Goal: Task Accomplishment & Management: Manage account settings

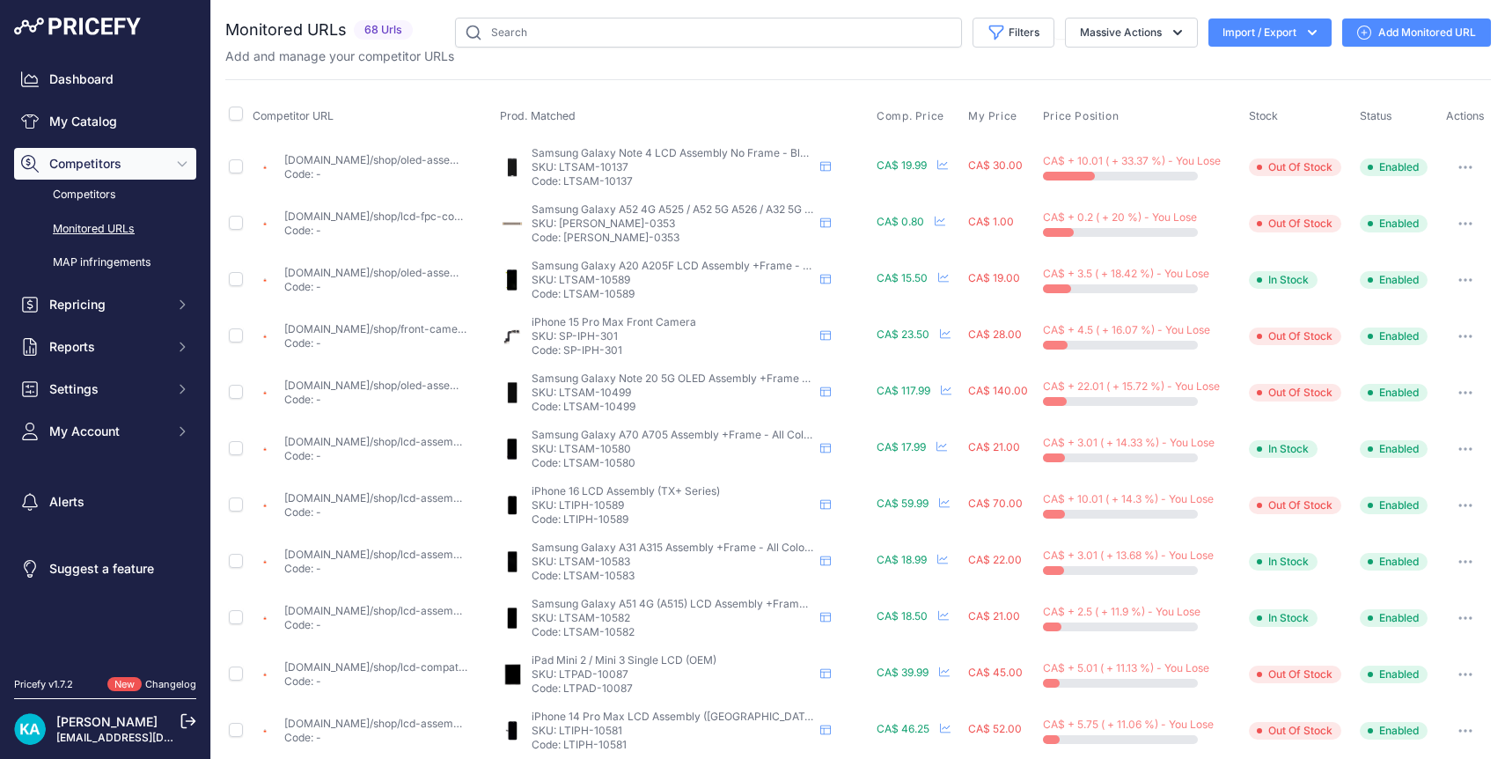
click at [94, 27] on img at bounding box center [77, 27] width 127 height 18
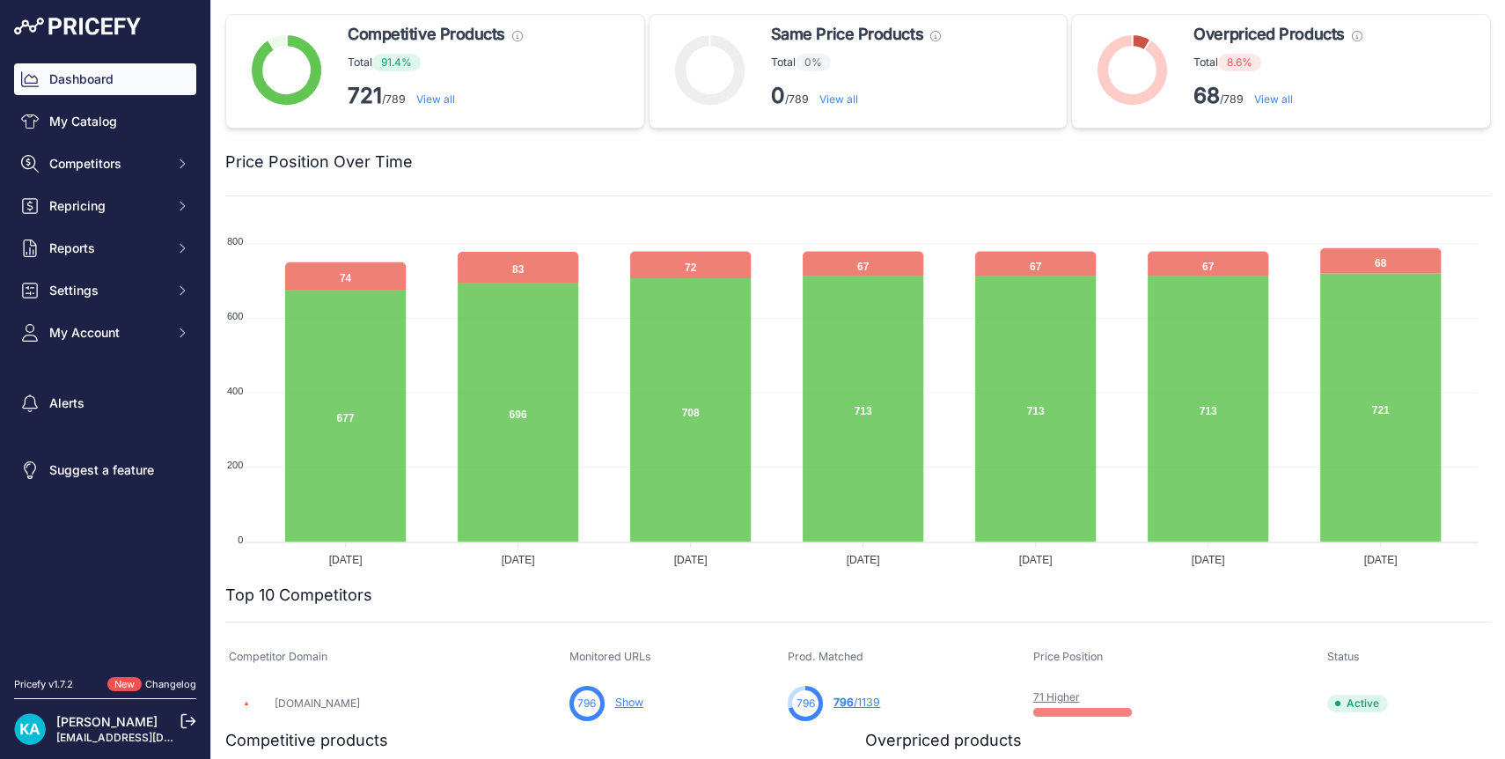
click at [1265, 98] on link "View all" at bounding box center [1273, 98] width 39 height 13
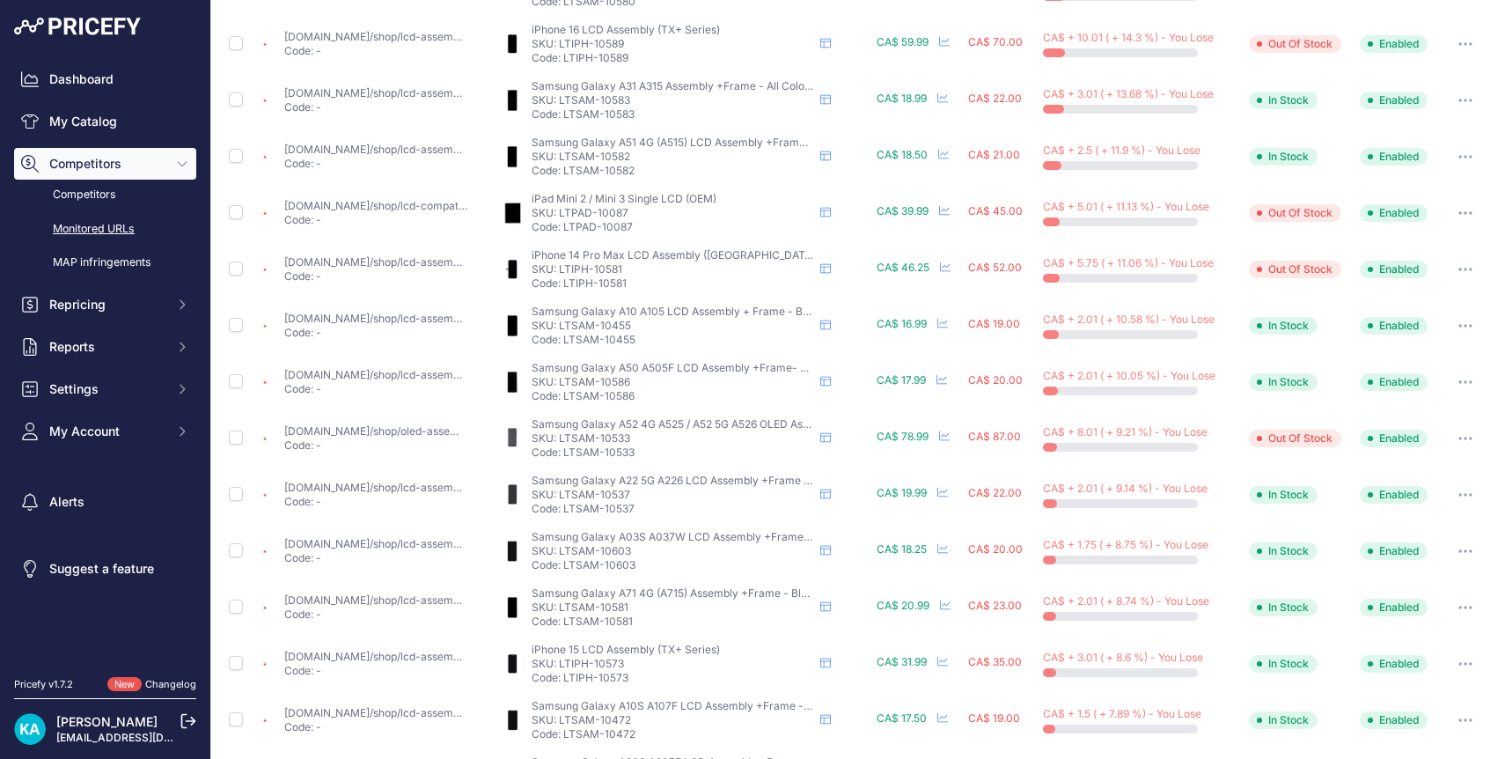
scroll to position [579, 0]
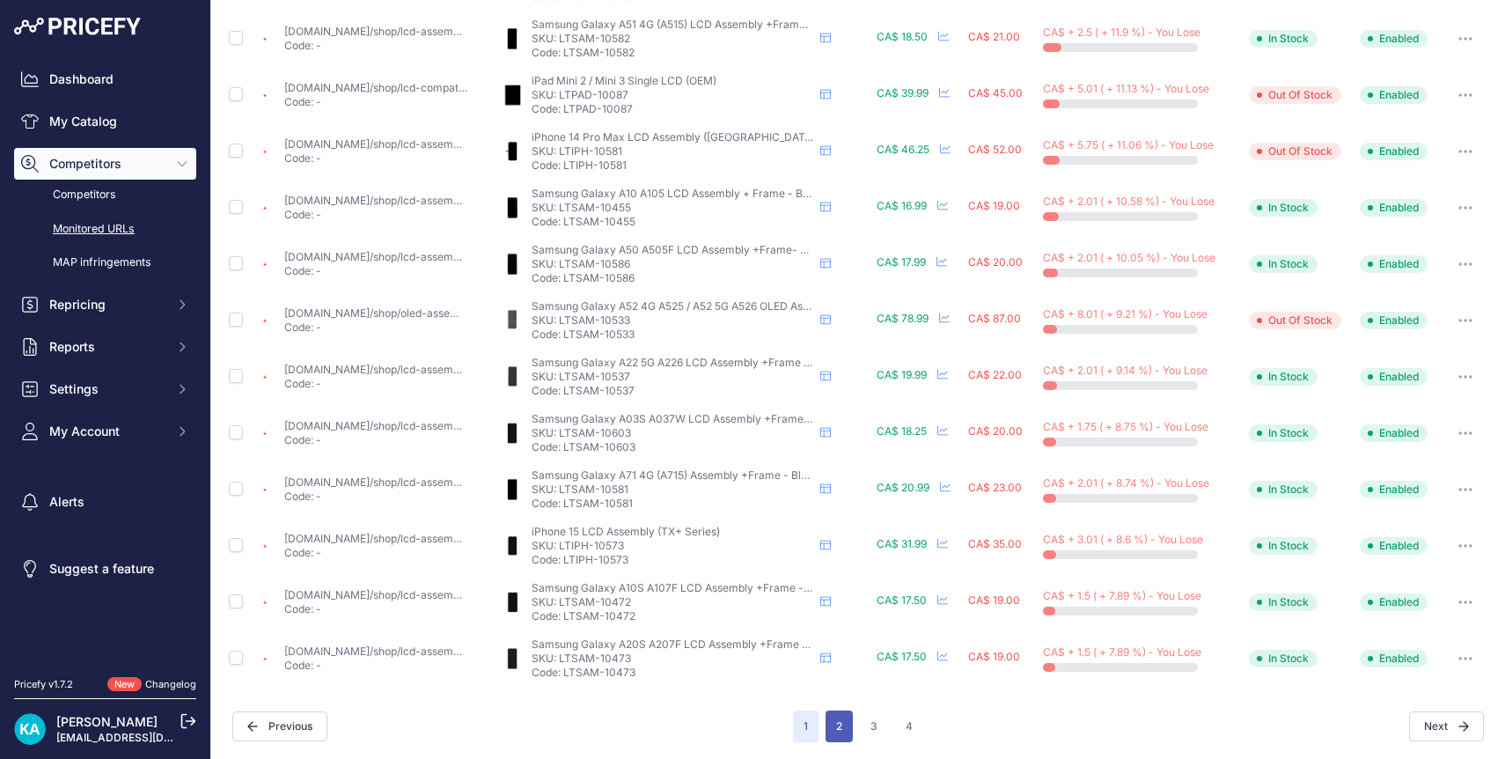
click at [834, 728] on button "2" at bounding box center [838, 726] width 27 height 32
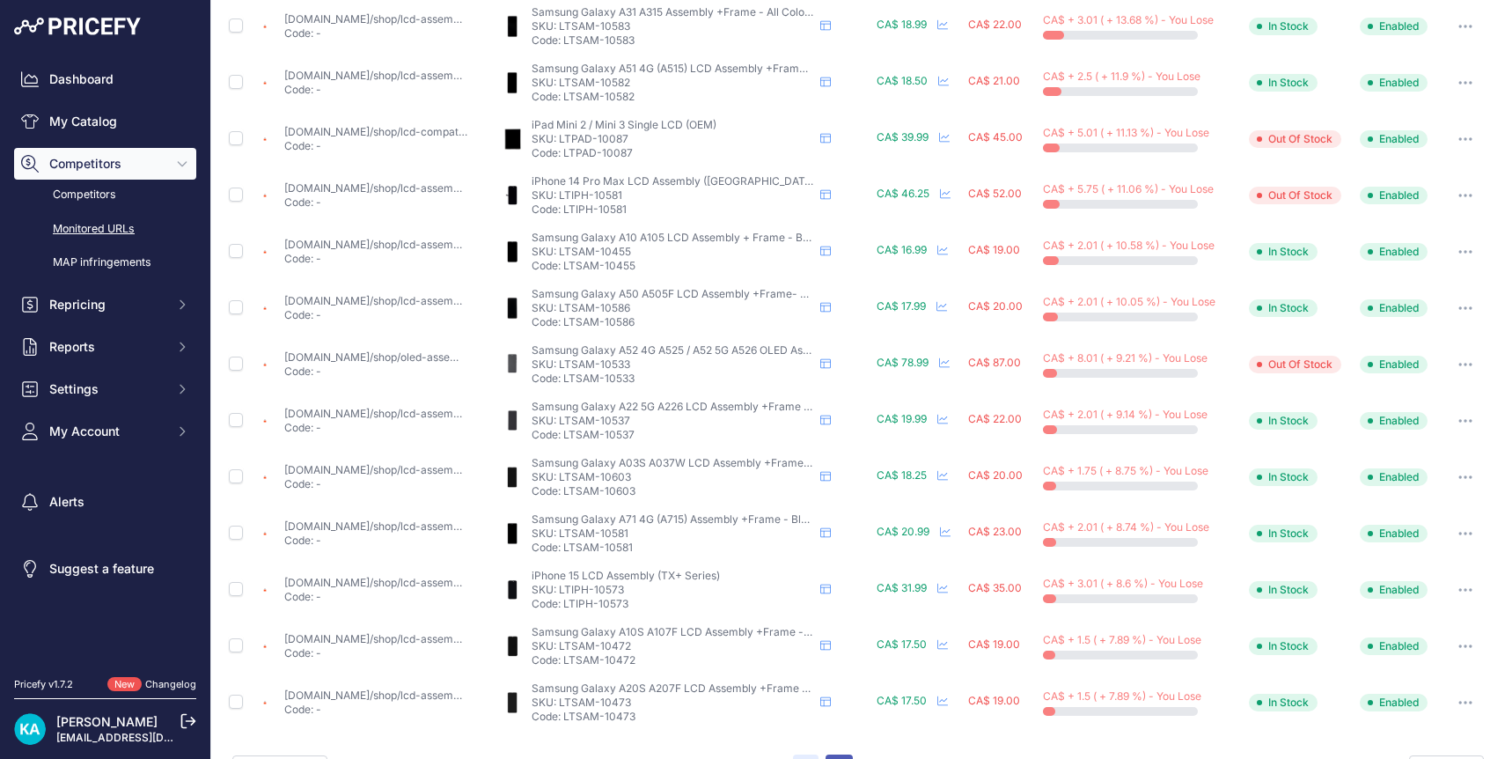
scroll to position [623, 0]
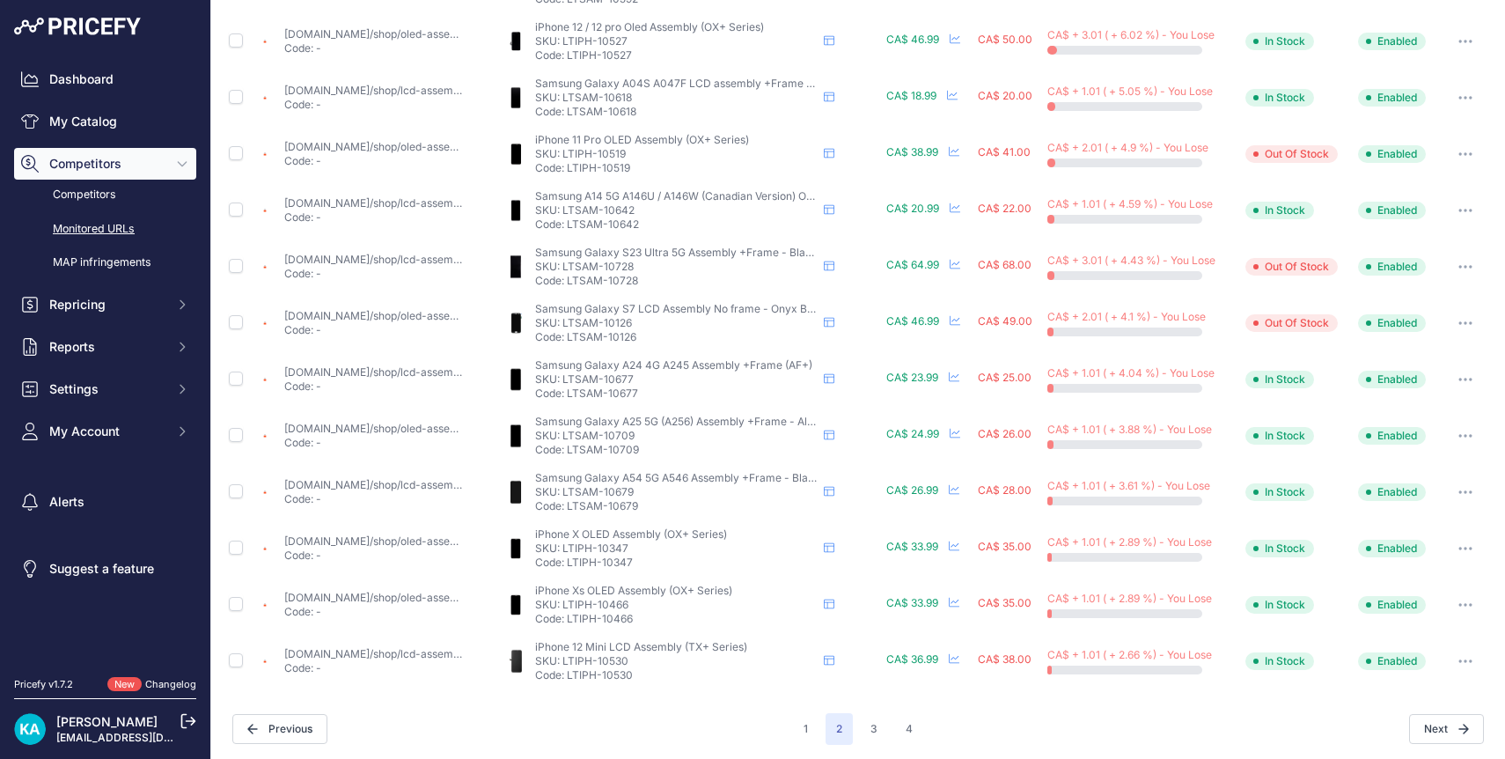
scroll to position [579, 0]
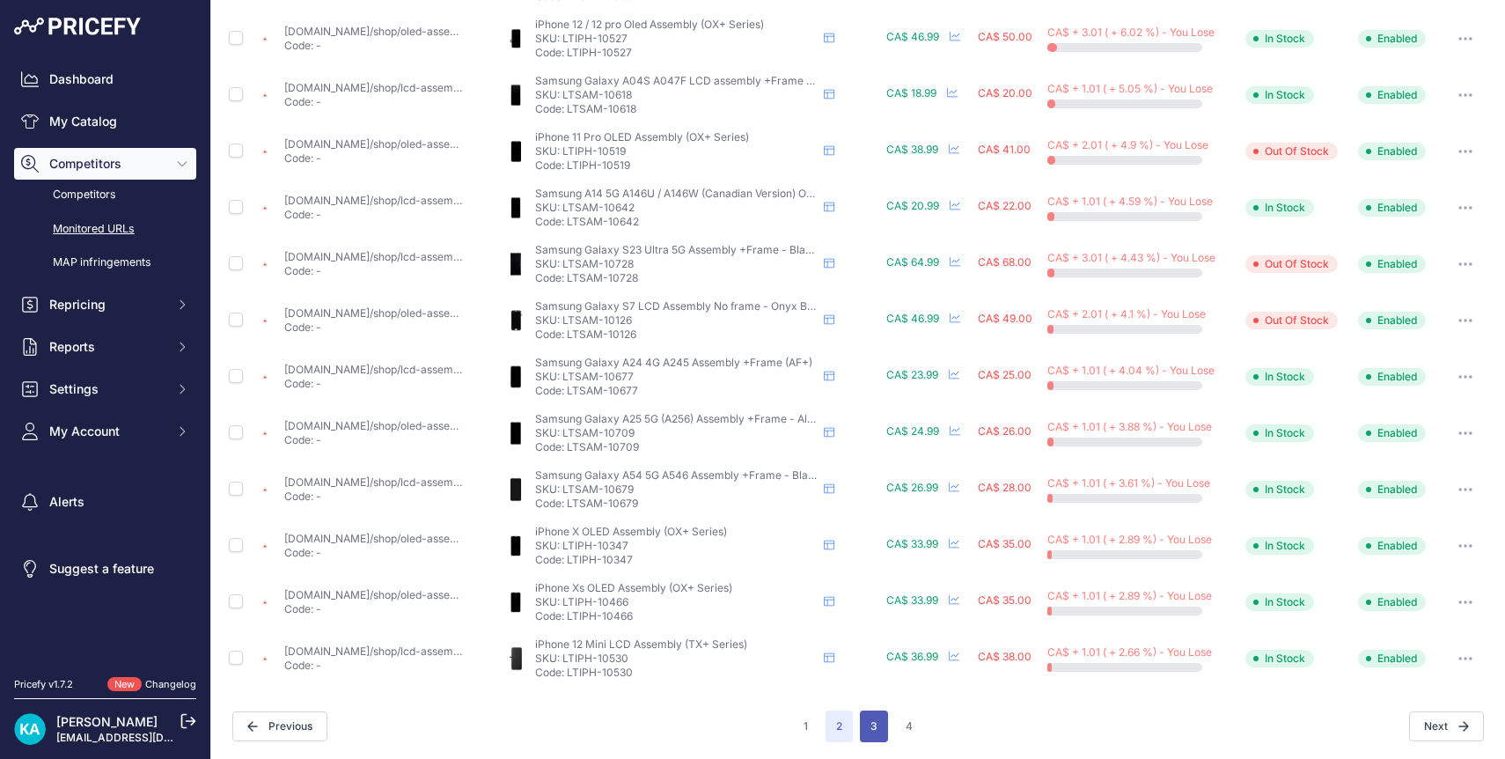
click at [861, 725] on button "3" at bounding box center [874, 726] width 28 height 32
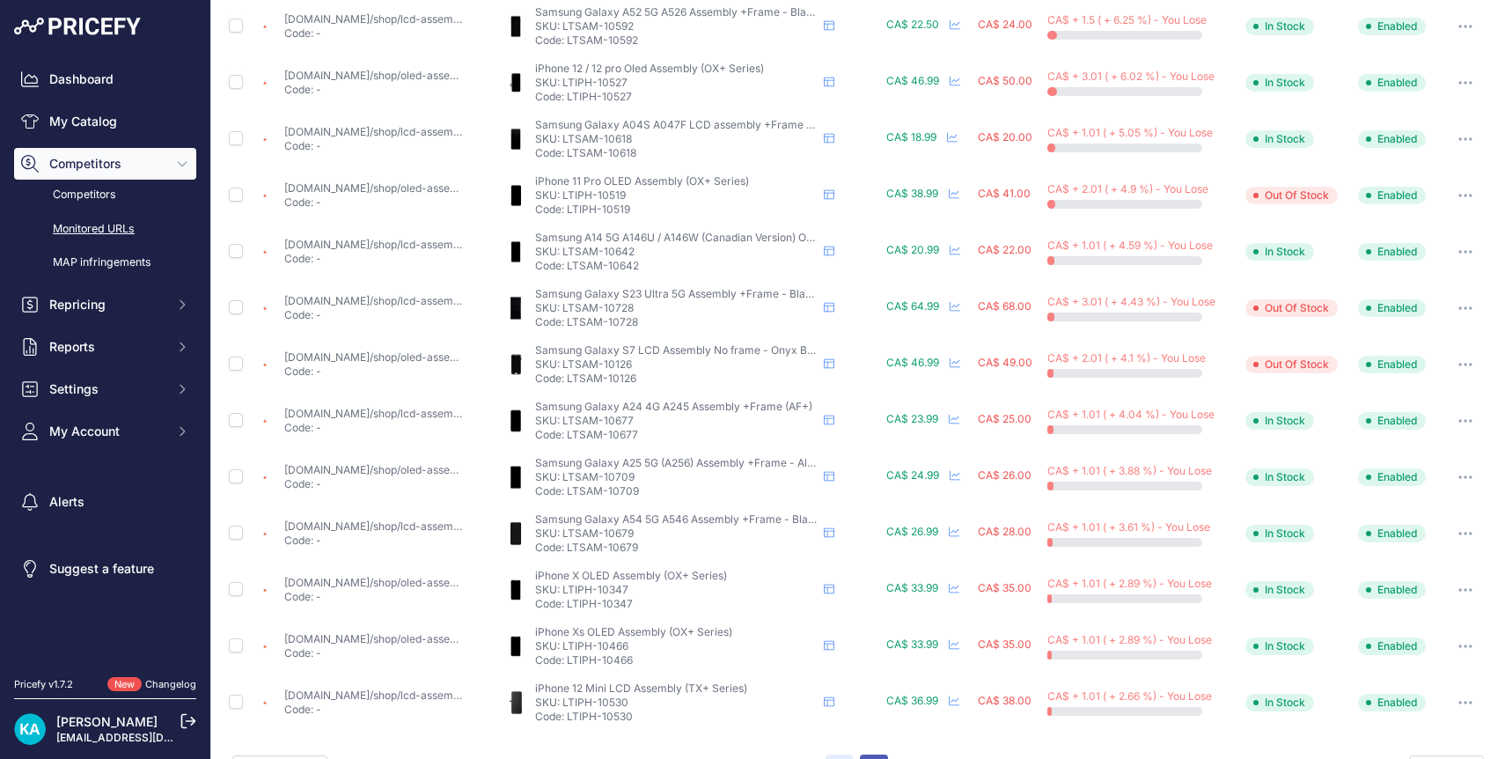
scroll to position [623, 0]
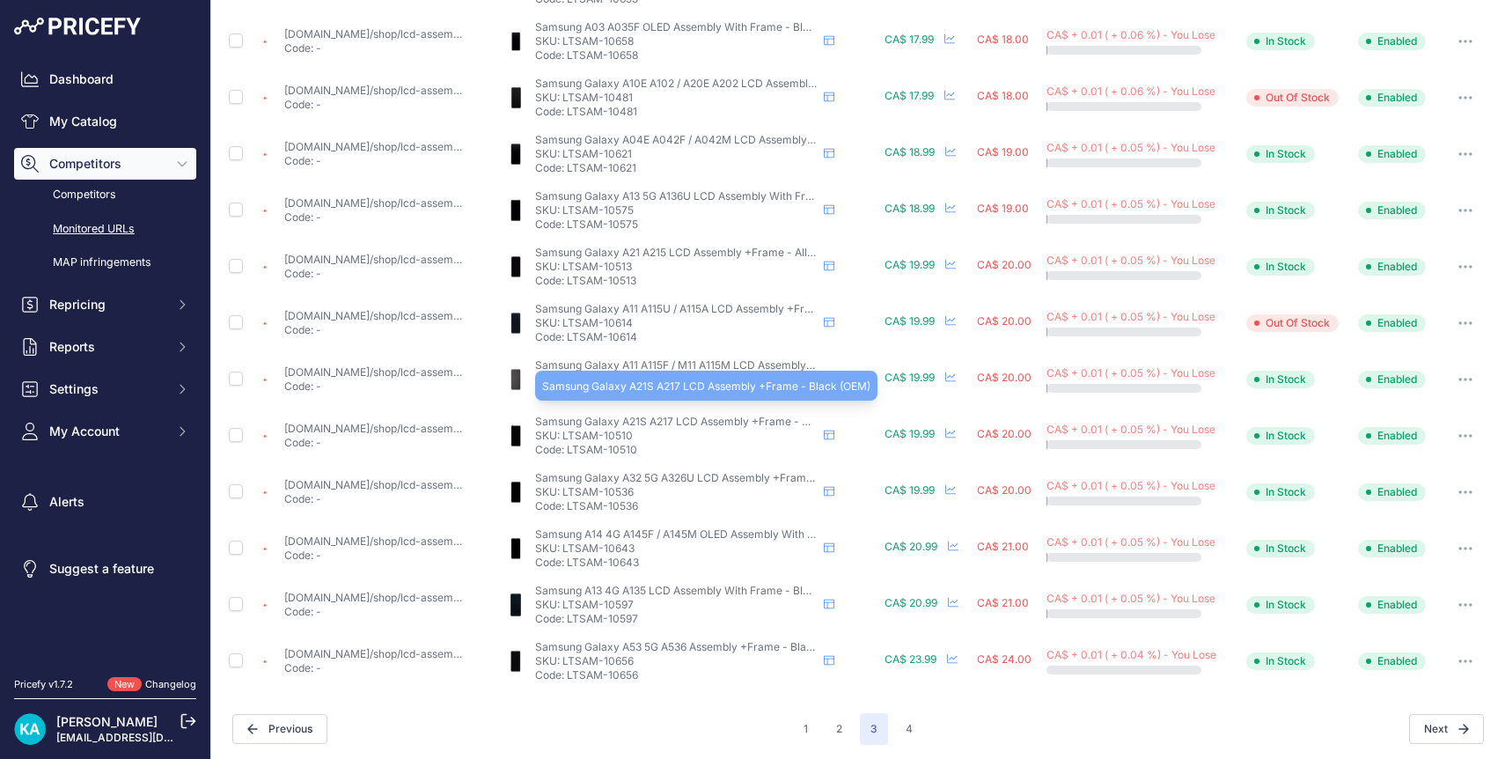
scroll to position [579, 0]
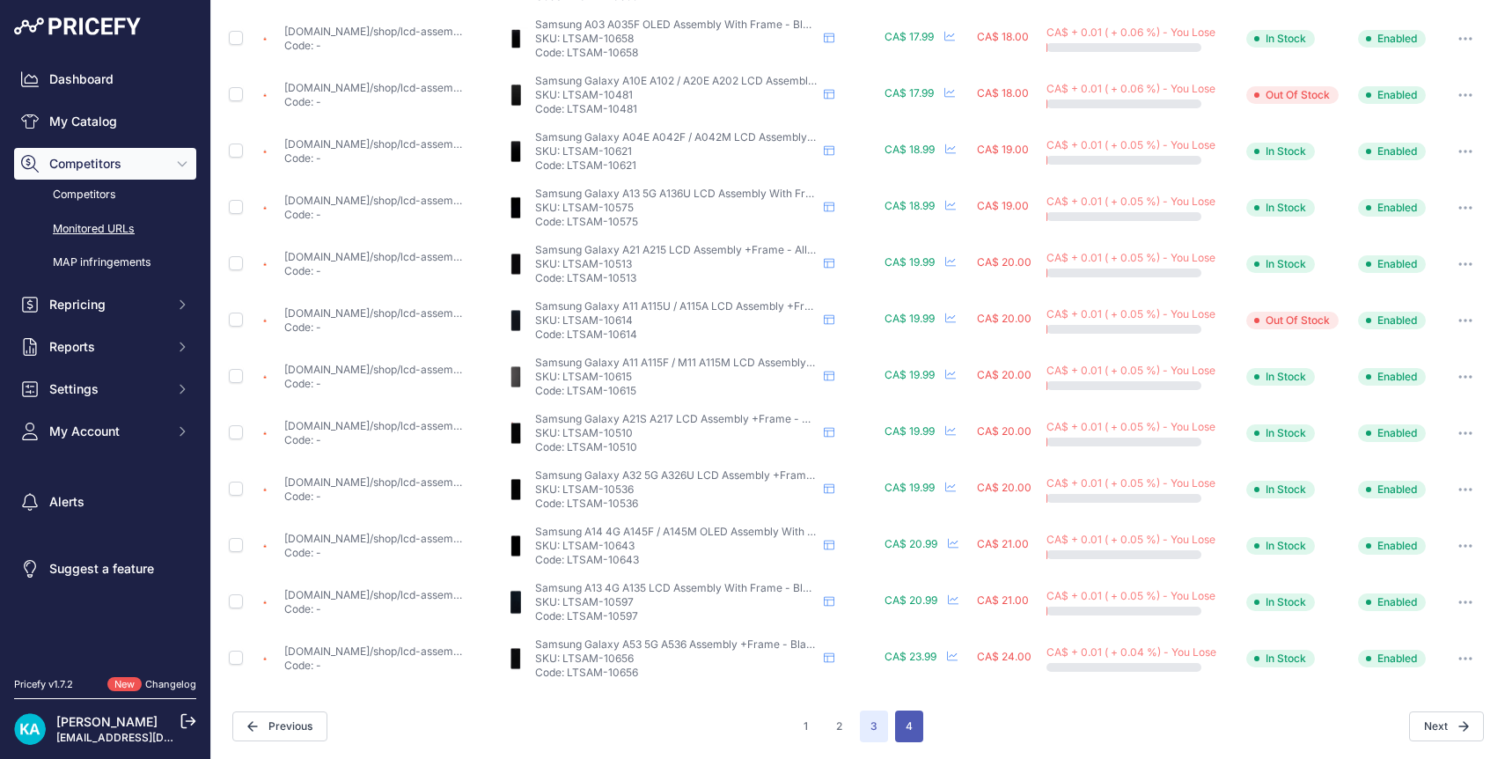
click at [909, 723] on button "4" at bounding box center [909, 726] width 28 height 32
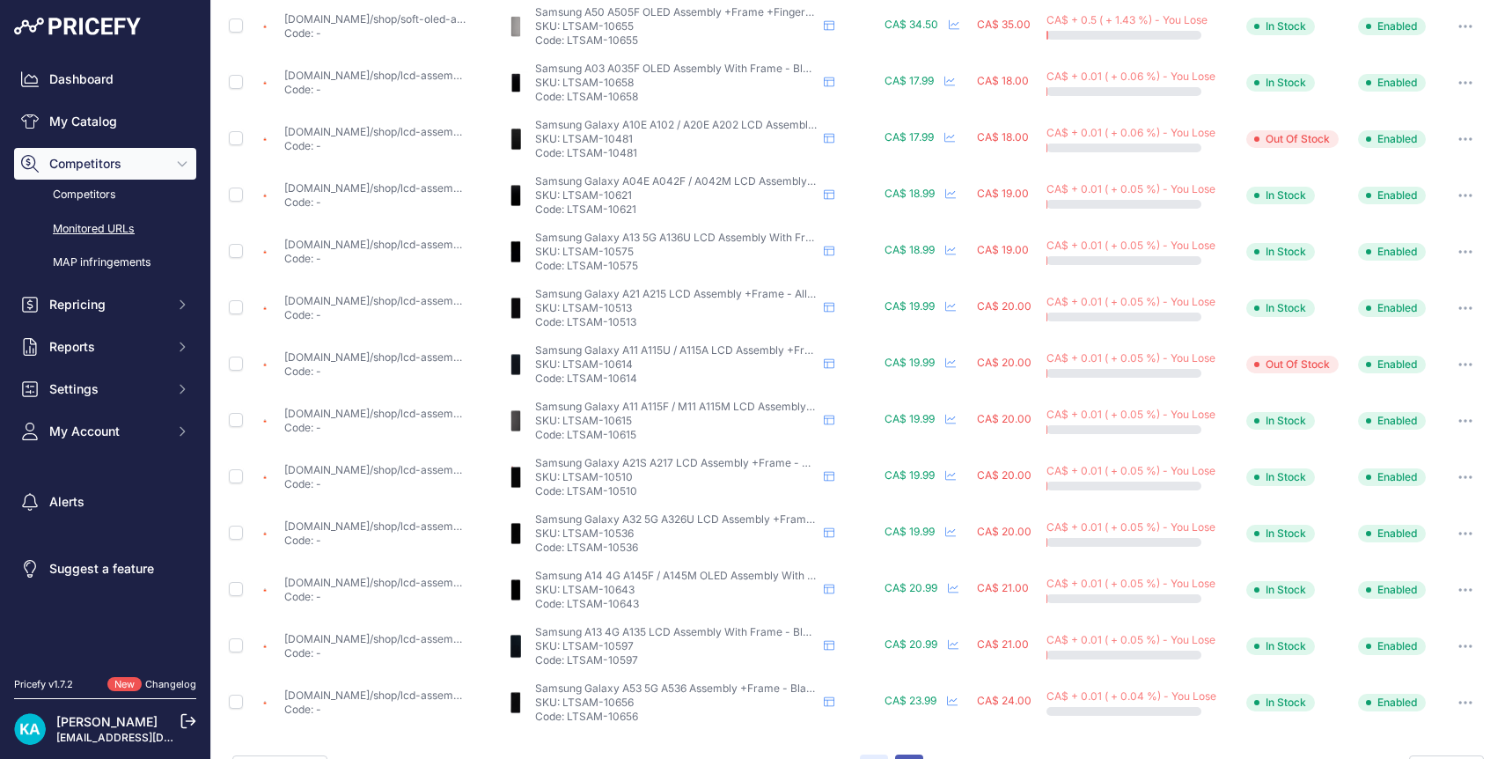
scroll to position [623, 0]
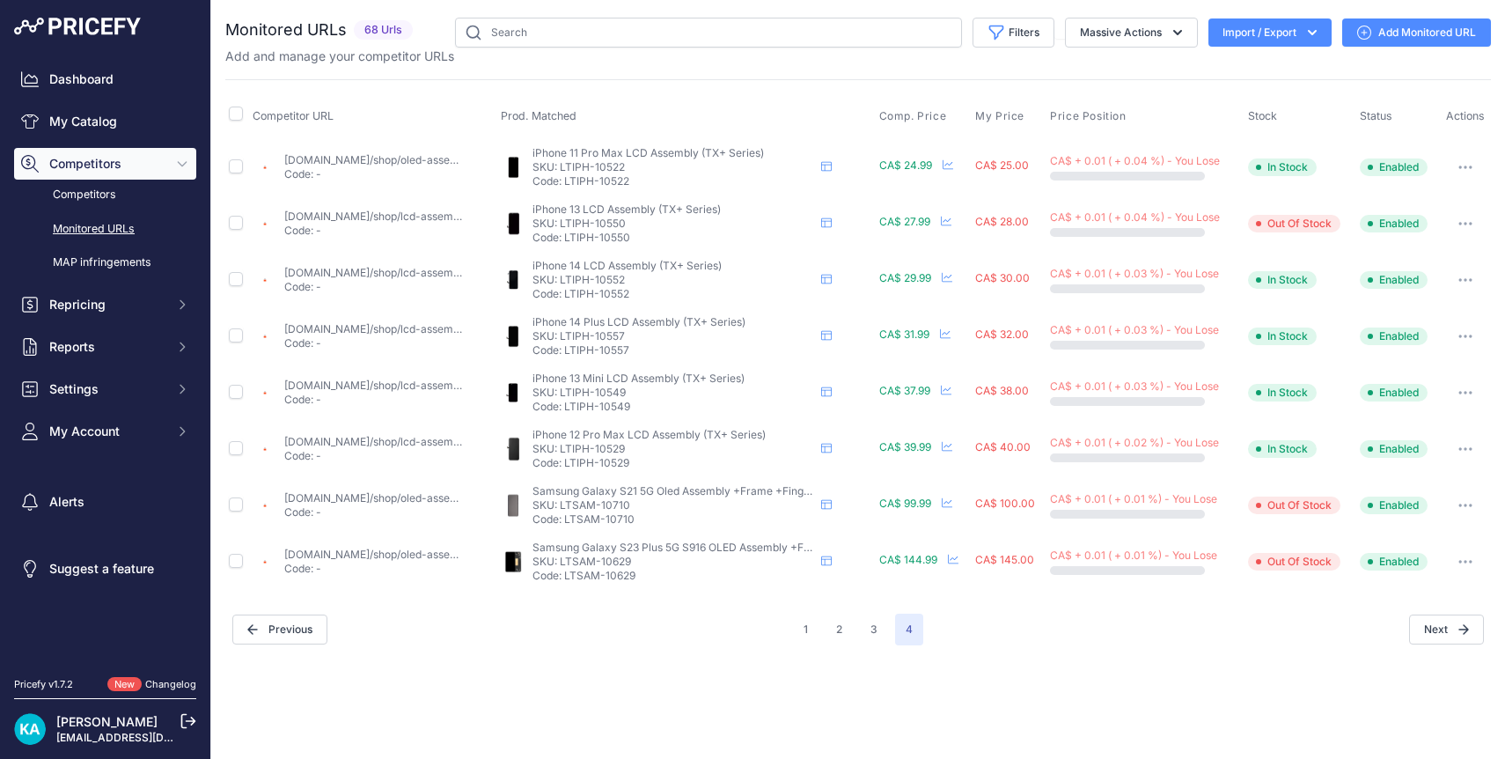
click at [110, 21] on img at bounding box center [77, 27] width 127 height 18
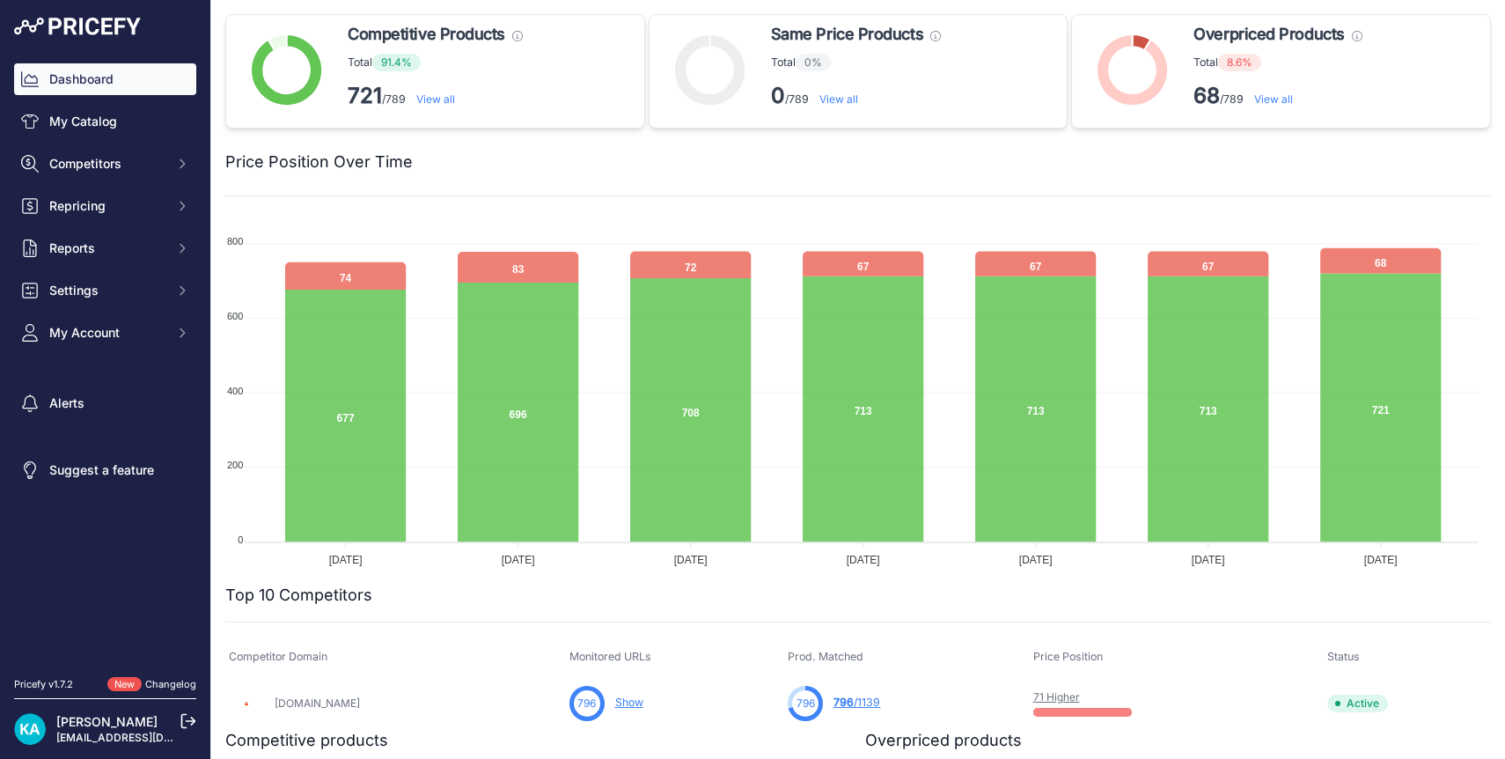
click at [1033, 696] on link "71 Higher" at bounding box center [1056, 696] width 47 height 13
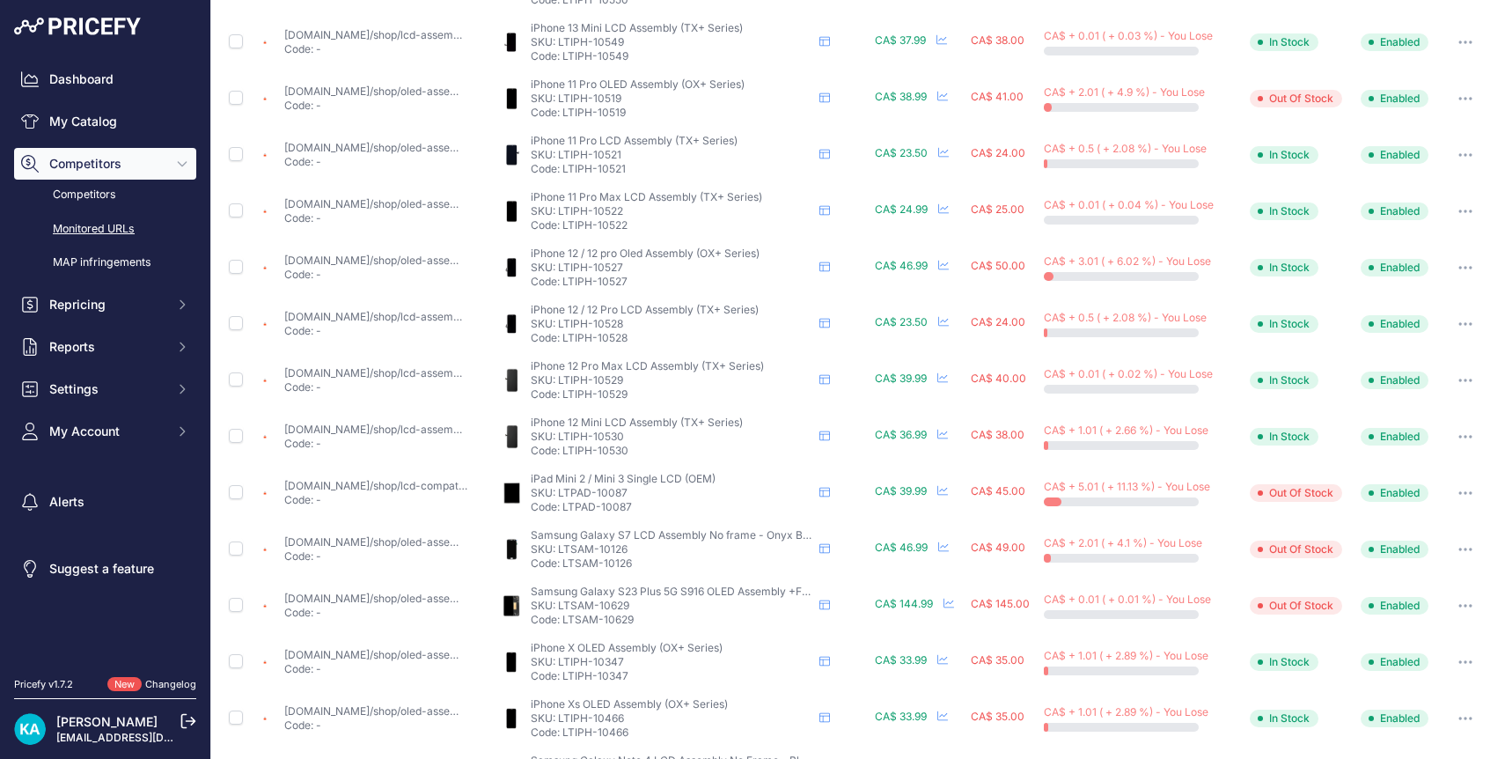
scroll to position [679, 0]
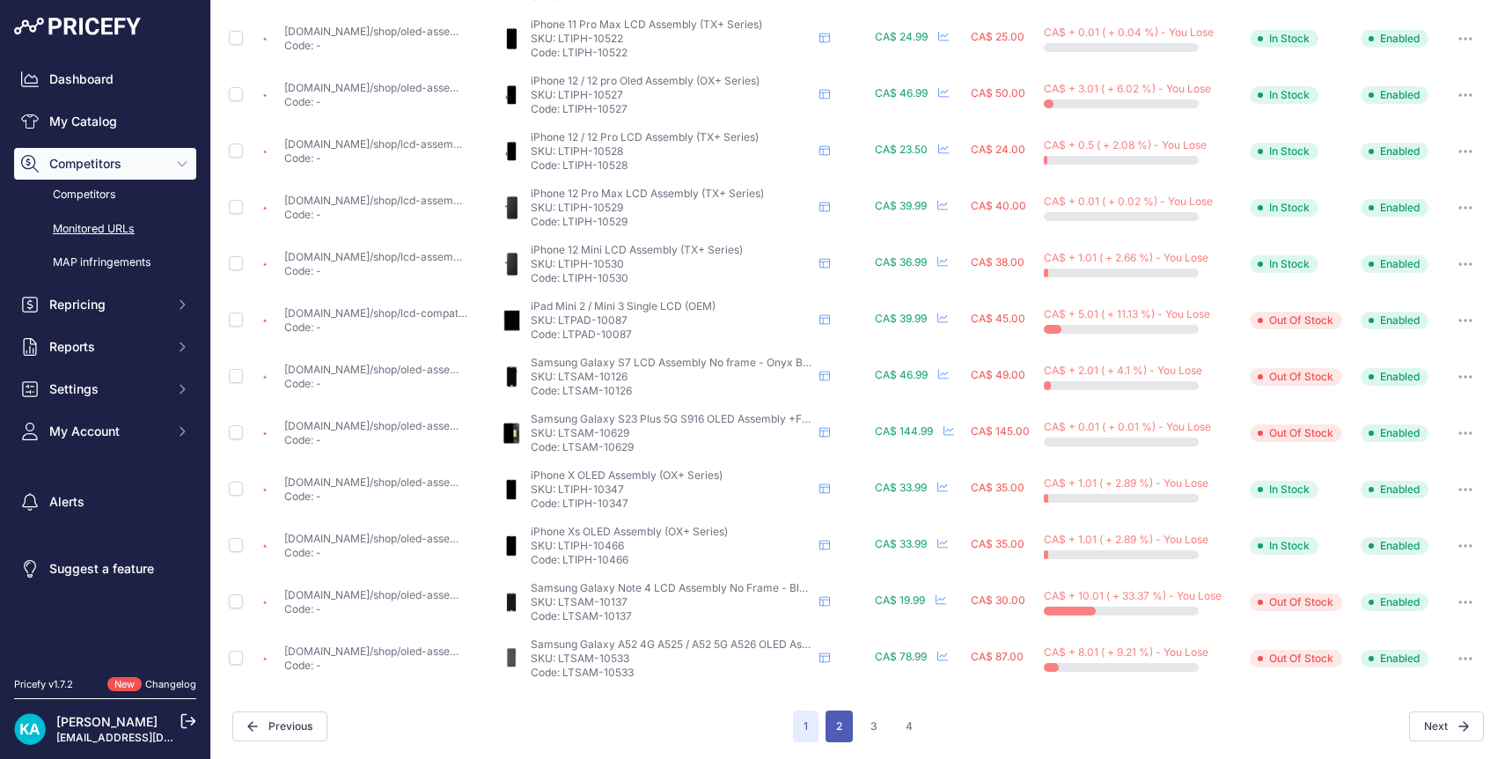
click at [840, 730] on button "2" at bounding box center [838, 726] width 27 height 32
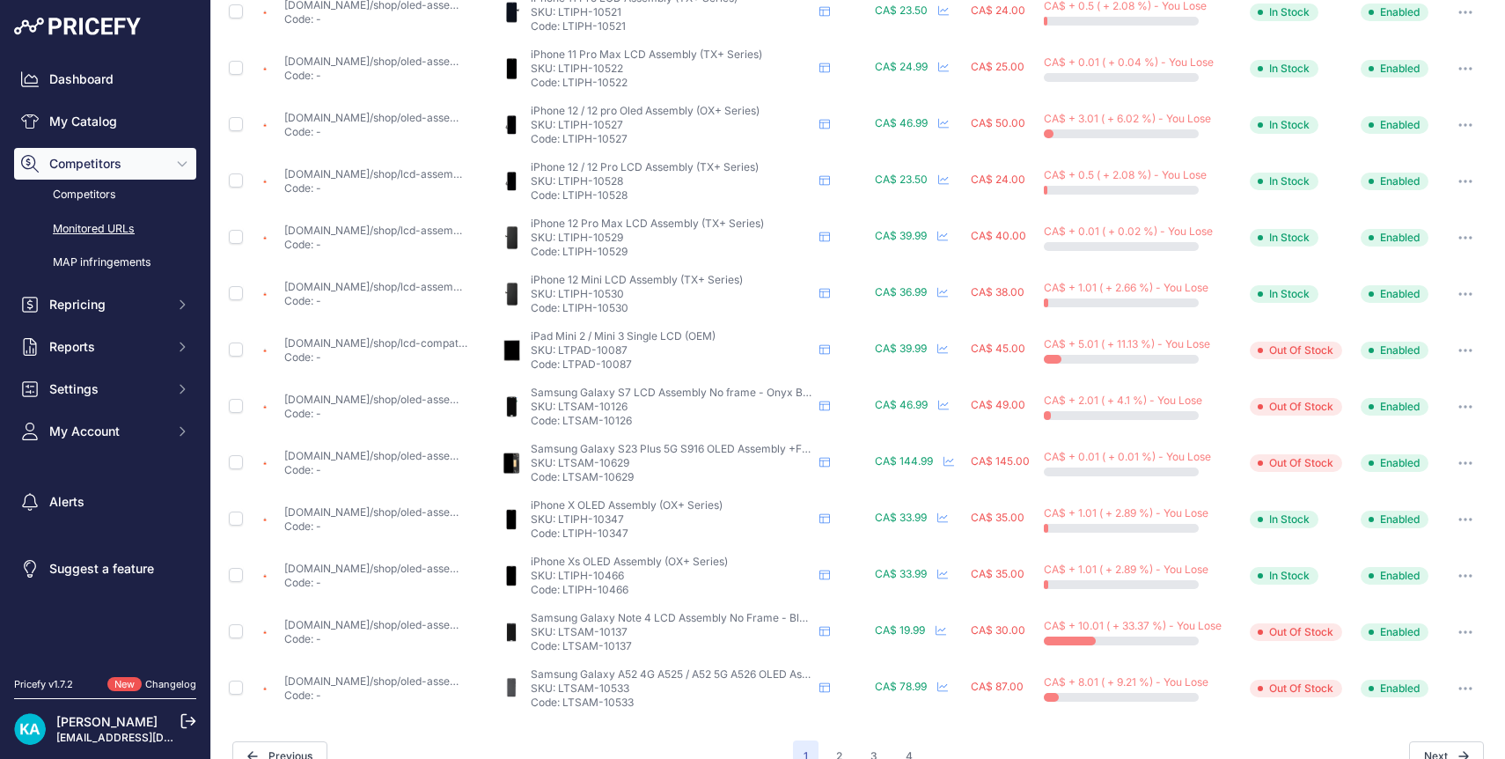
scroll to position [709, 0]
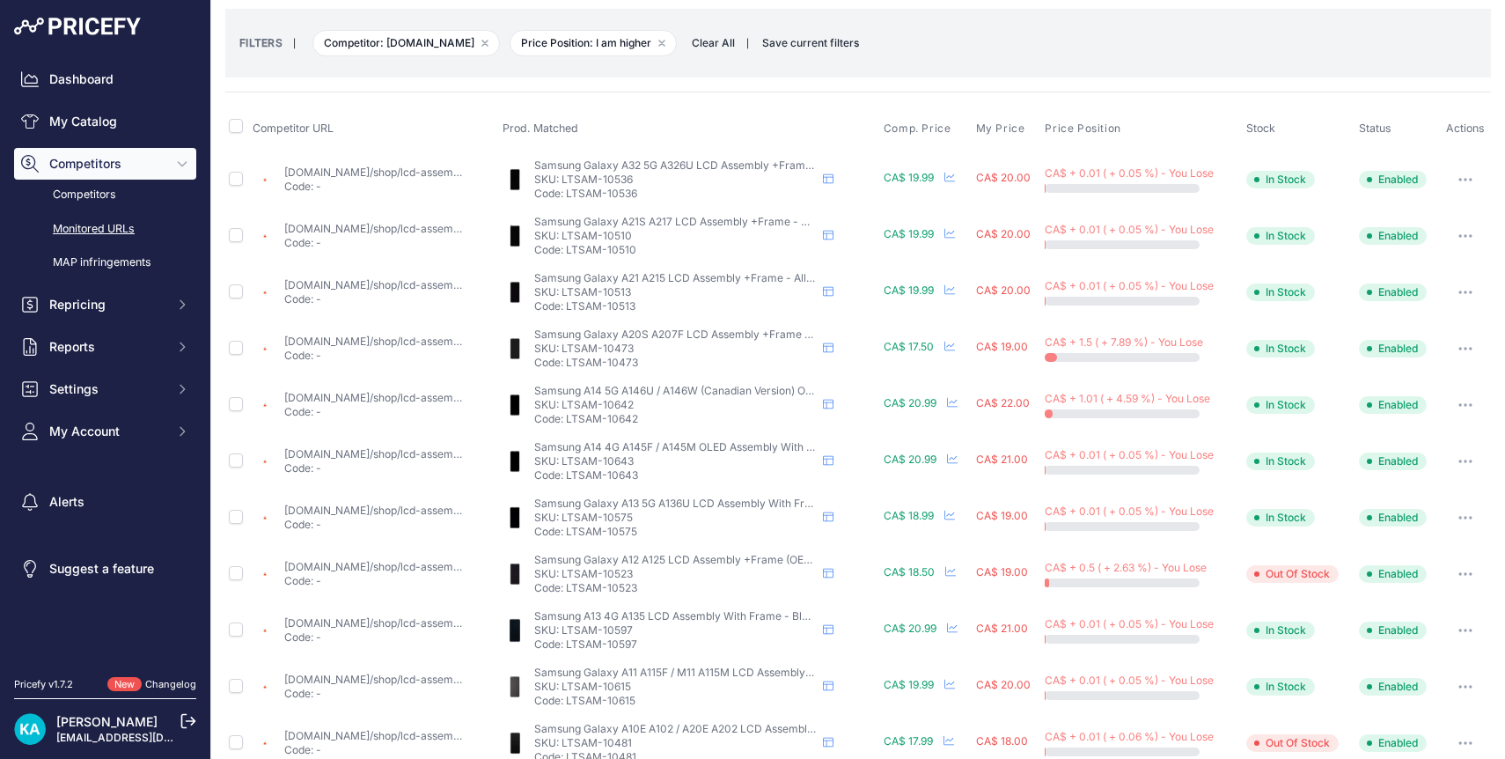
scroll to position [679, 0]
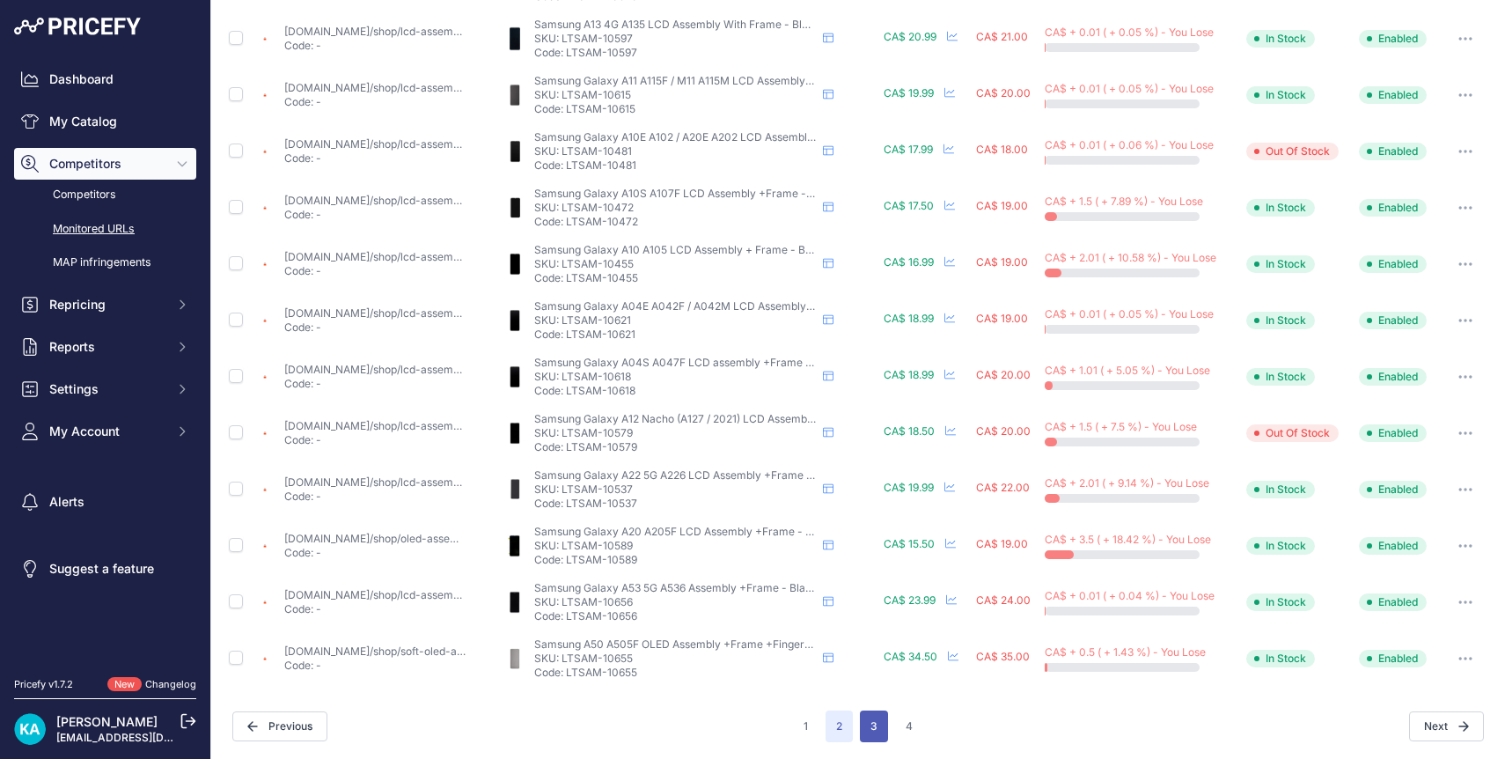
click at [860, 735] on button "3" at bounding box center [874, 726] width 28 height 32
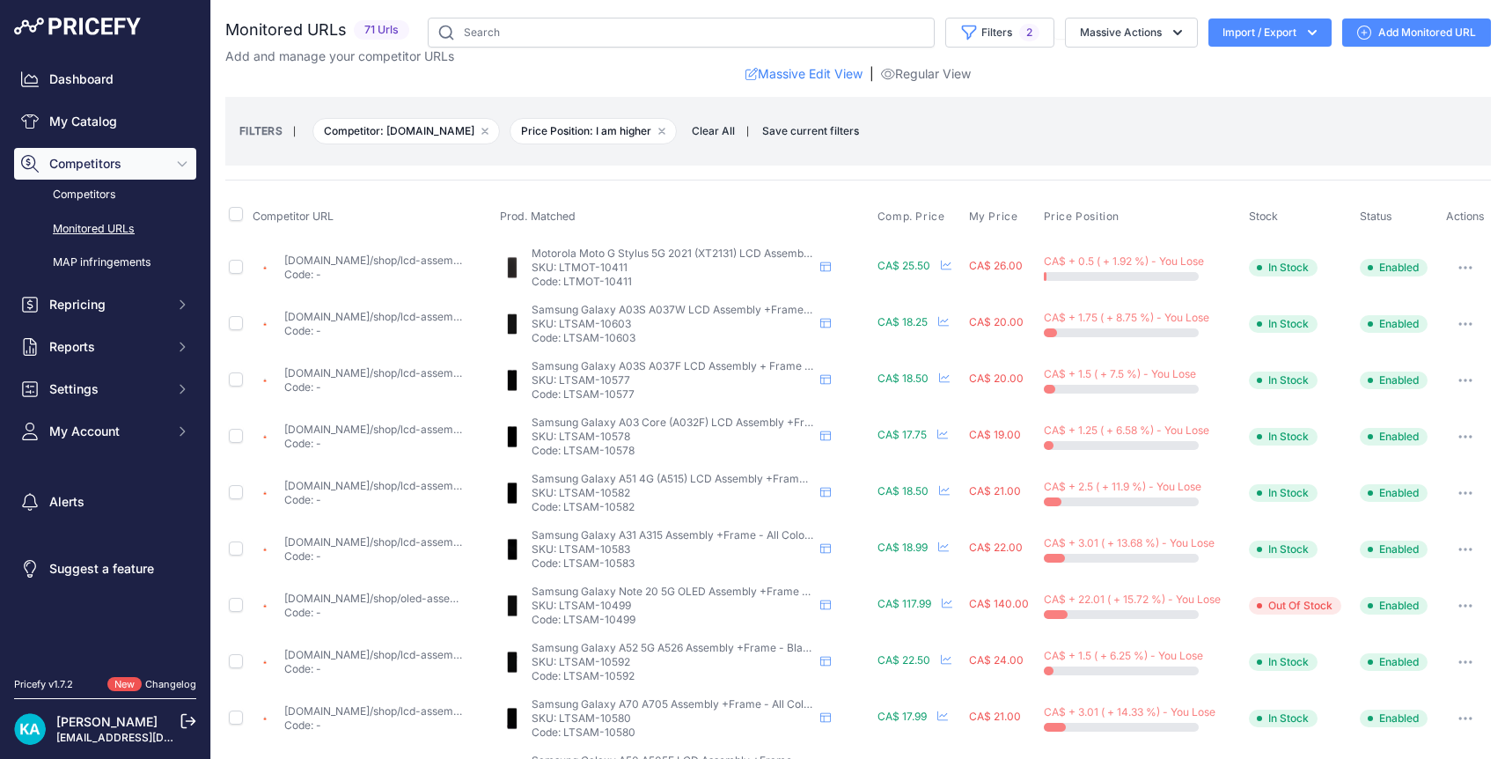
scroll to position [679, 0]
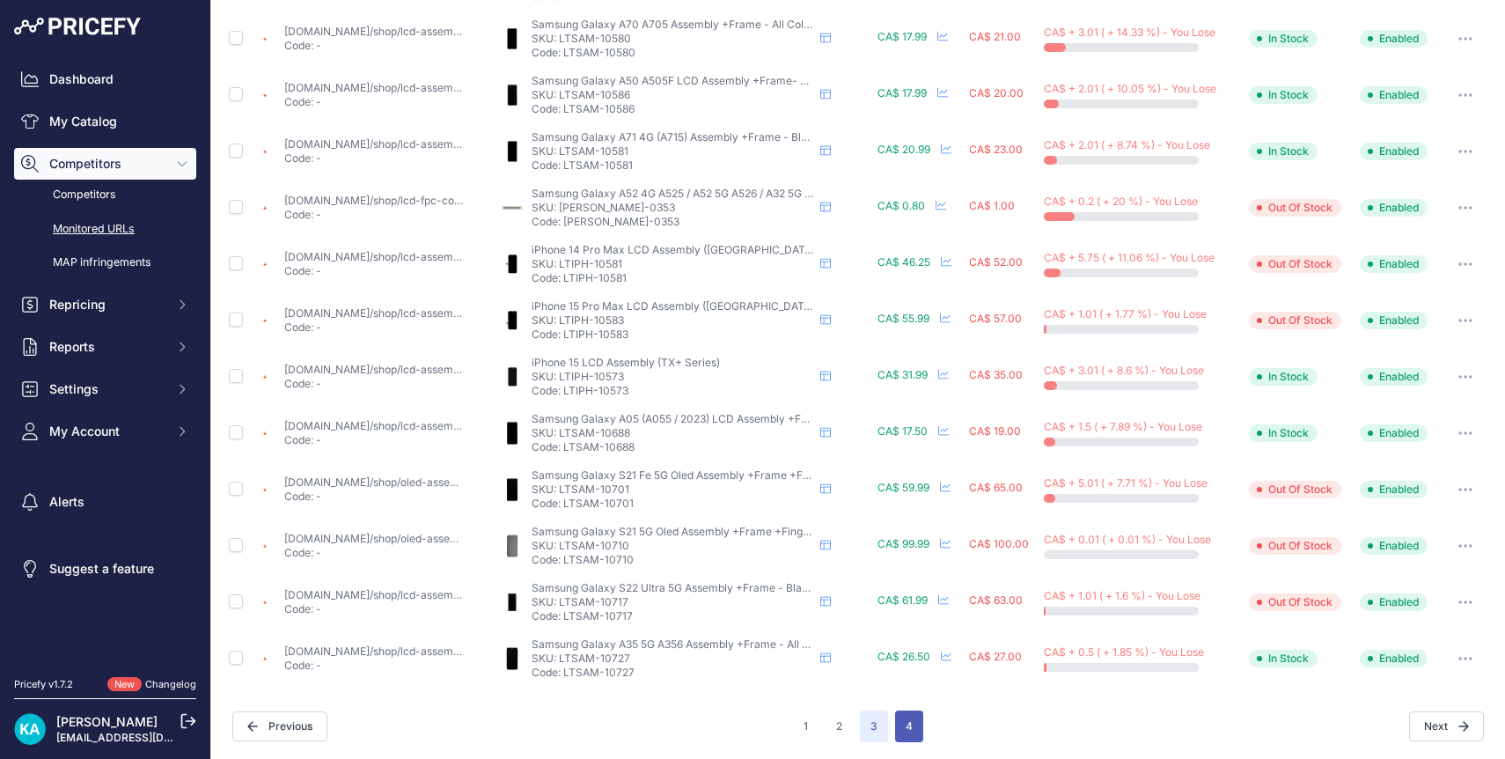
click at [906, 737] on button "4" at bounding box center [909, 726] width 28 height 32
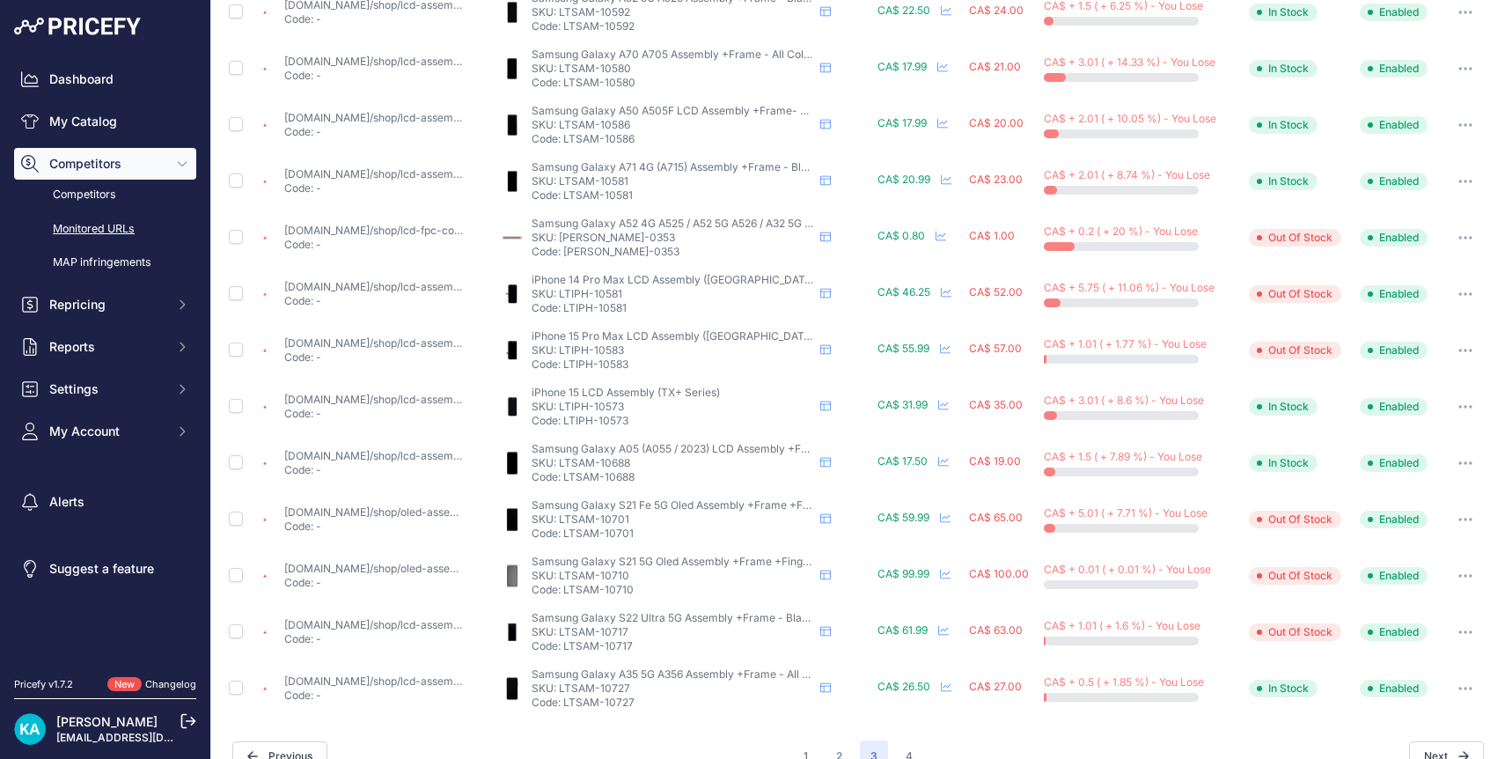
scroll to position [709, 0]
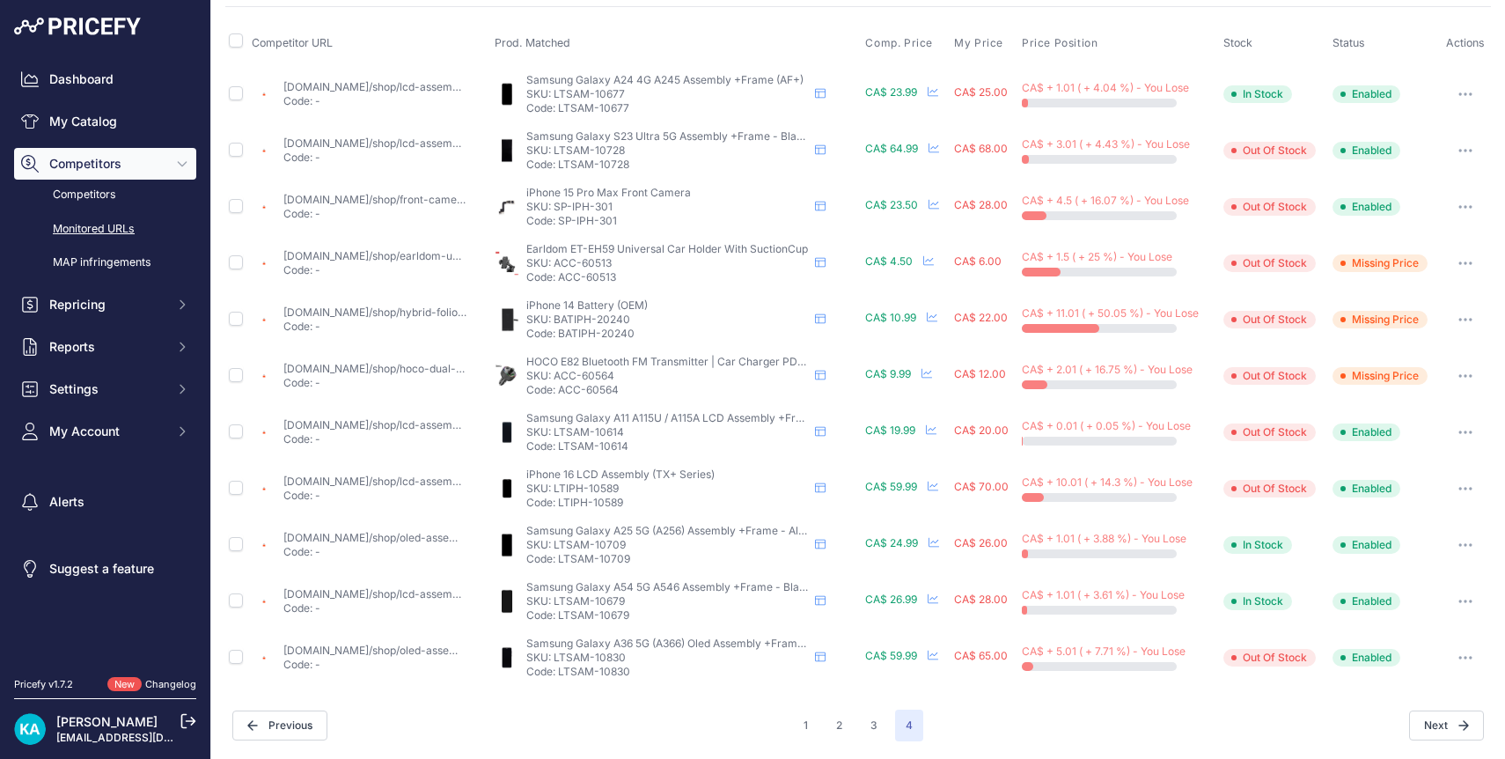
scroll to position [172, 0]
